Goal: Communication & Community: Answer question/provide support

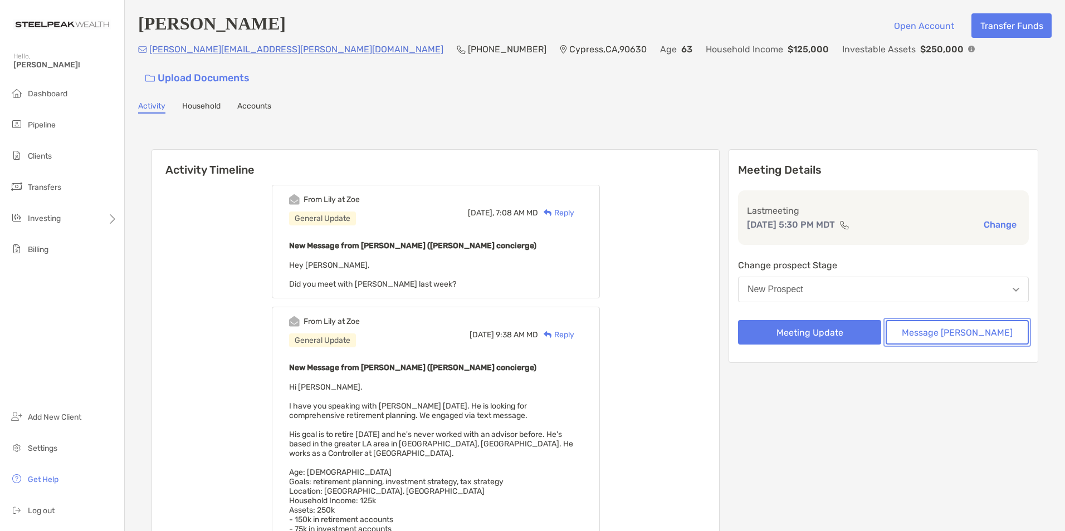
click at [934, 320] on button "Message [PERSON_NAME]" at bounding box center [956, 332] width 143 height 25
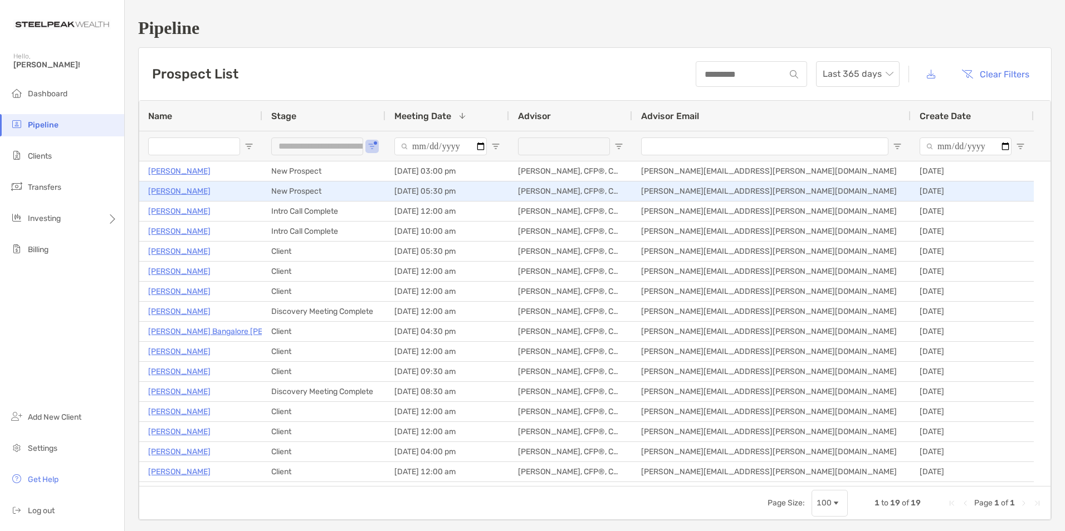
click at [160, 193] on p "[PERSON_NAME]" at bounding box center [179, 191] width 62 height 14
click at [171, 192] on p "[PERSON_NAME]" at bounding box center [179, 191] width 62 height 14
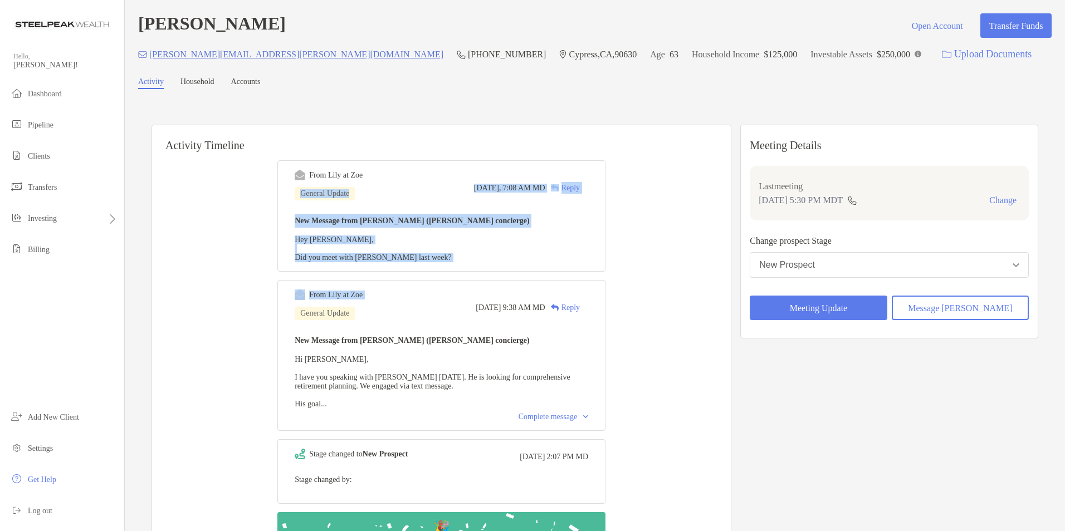
drag, startPoint x: 0, startPoint y: 0, endPoint x: 131, endPoint y: 324, distance: 349.2
click at [131, 324] on div "Alan Hotchkiss Open Account Transfer Funds hotchkiss.alan@gmail.com (510) 415-8…" at bounding box center [595, 315] width 940 height 631
click at [986, 195] on button "Change" at bounding box center [1003, 200] width 34 height 11
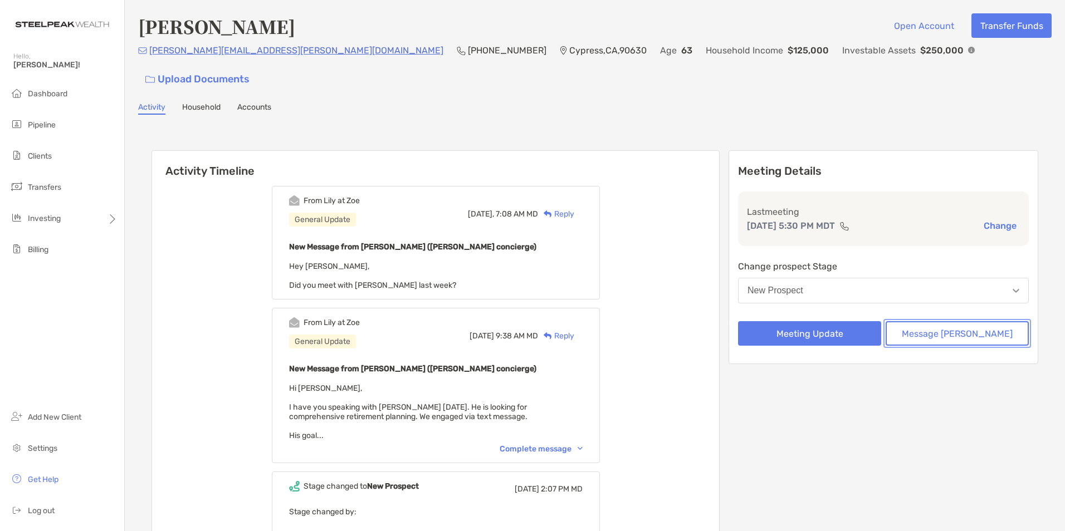
click at [978, 321] on button "Message [PERSON_NAME]" at bounding box center [956, 333] width 143 height 25
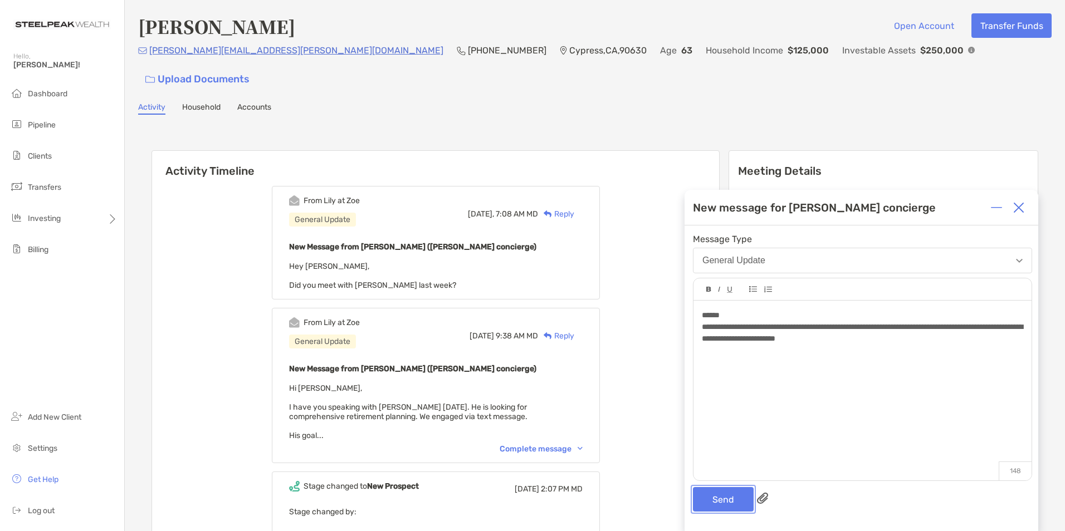
click at [712, 500] on button "Send" at bounding box center [723, 499] width 61 height 25
